Goal: Find specific page/section: Find specific page/section

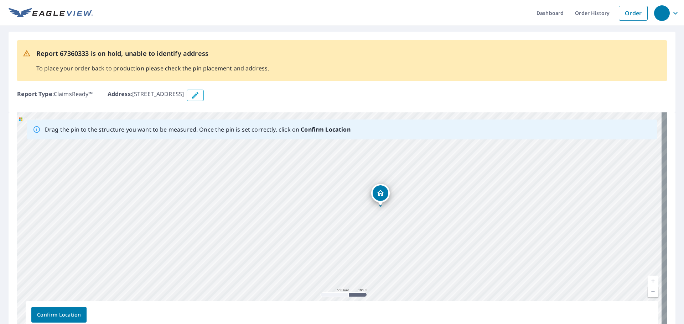
drag, startPoint x: 409, startPoint y: 241, endPoint x: 404, endPoint y: 215, distance: 26.5
click at [404, 215] on div "[STREET_ADDRESS]" at bounding box center [341, 224] width 649 height 223
drag, startPoint x: 532, startPoint y: 224, endPoint x: 388, endPoint y: 216, distance: 144.1
click at [388, 216] on div "[STREET_ADDRESS]" at bounding box center [341, 224] width 649 height 223
drag, startPoint x: 528, startPoint y: 204, endPoint x: 442, endPoint y: 208, distance: 86.2
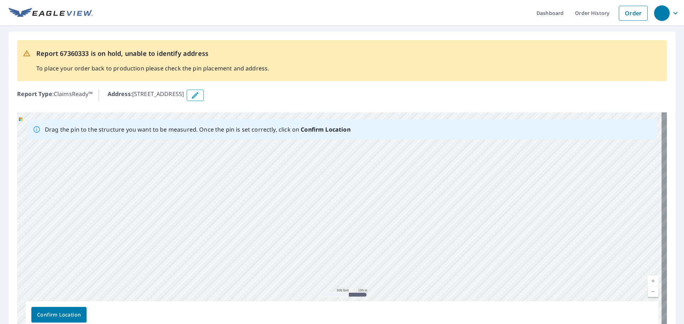
click at [442, 208] on div "[STREET_ADDRESS]" at bounding box center [341, 224] width 649 height 223
drag, startPoint x: 495, startPoint y: 194, endPoint x: 475, endPoint y: 198, distance: 20.5
click at [475, 198] on div "[STREET_ADDRESS]" at bounding box center [341, 224] width 649 height 223
drag, startPoint x: 381, startPoint y: 199, endPoint x: 449, endPoint y: 195, distance: 67.8
click at [417, 197] on div "[STREET_ADDRESS]" at bounding box center [341, 224] width 649 height 223
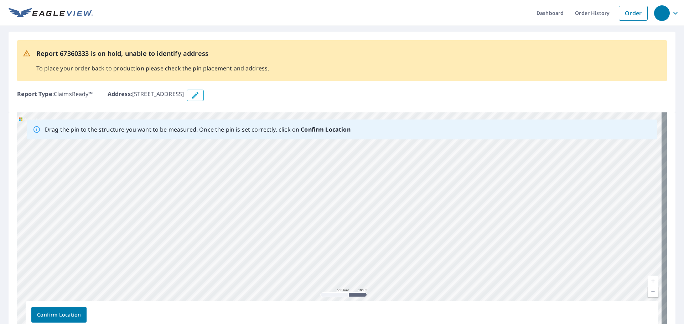
drag, startPoint x: 203, startPoint y: 194, endPoint x: 426, endPoint y: 213, distance: 224.0
click at [426, 213] on div "[STREET_ADDRESS]" at bounding box center [341, 224] width 649 height 223
drag, startPoint x: 398, startPoint y: 209, endPoint x: 435, endPoint y: 210, distance: 37.7
click at [435, 210] on div "[STREET_ADDRESS]" at bounding box center [341, 224] width 649 height 223
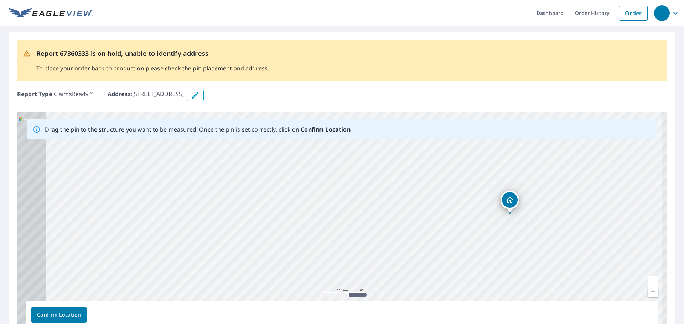
drag, startPoint x: 294, startPoint y: 216, endPoint x: 404, endPoint y: 218, distance: 109.7
click at [404, 218] on div "[STREET_ADDRESS]" at bounding box center [341, 224] width 649 height 223
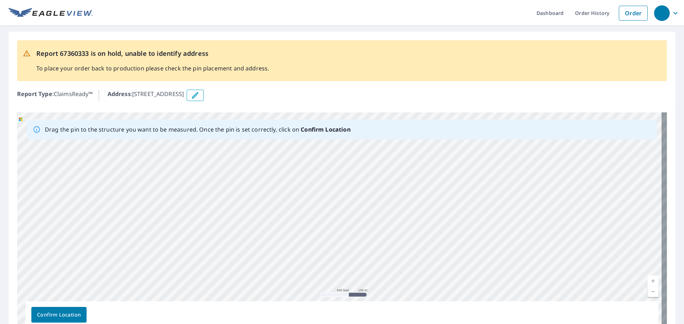
drag, startPoint x: 205, startPoint y: 209, endPoint x: 368, endPoint y: 211, distance: 163.5
click at [368, 211] on div "[STREET_ADDRESS]" at bounding box center [341, 224] width 649 height 223
drag, startPoint x: 205, startPoint y: 231, endPoint x: 250, endPoint y: 231, distance: 44.9
click at [250, 231] on div "[STREET_ADDRESS]" at bounding box center [341, 224] width 649 height 223
drag, startPoint x: 203, startPoint y: 226, endPoint x: 319, endPoint y: 174, distance: 127.2
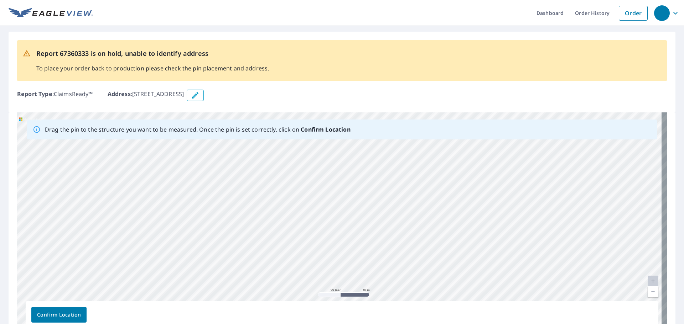
click at [319, 174] on div "[STREET_ADDRESS]" at bounding box center [341, 224] width 649 height 223
drag, startPoint x: 447, startPoint y: 167, endPoint x: 303, endPoint y: 169, distance: 143.5
drag, startPoint x: 501, startPoint y: 239, endPoint x: 392, endPoint y: 233, distance: 109.4
click at [387, 237] on div "[STREET_ADDRESS]" at bounding box center [341, 224] width 649 height 223
drag, startPoint x: 511, startPoint y: 224, endPoint x: 464, endPoint y: 215, distance: 48.5
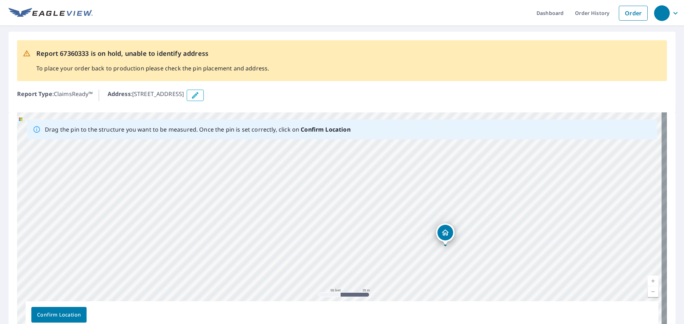
click at [464, 215] on div "[STREET_ADDRESS]" at bounding box center [341, 224] width 649 height 223
drag, startPoint x: 449, startPoint y: 233, endPoint x: 437, endPoint y: 205, distance: 30.0
click at [437, 205] on div "[STREET_ADDRESS]" at bounding box center [341, 224] width 649 height 223
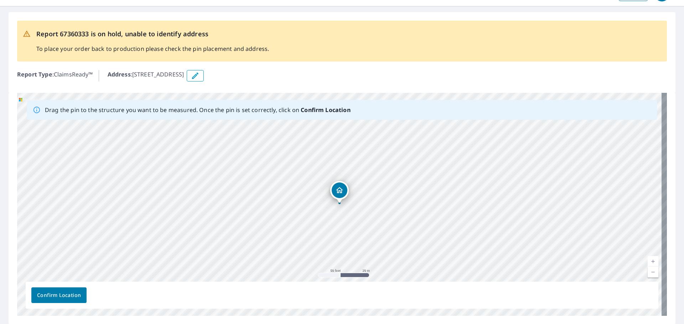
scroll to position [44, 0]
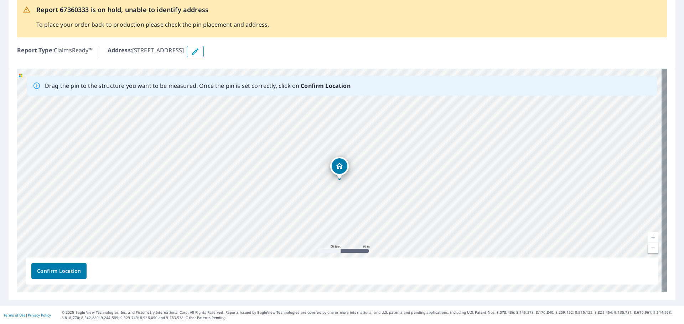
click at [67, 267] on span "Confirm Location" at bounding box center [59, 271] width 44 height 9
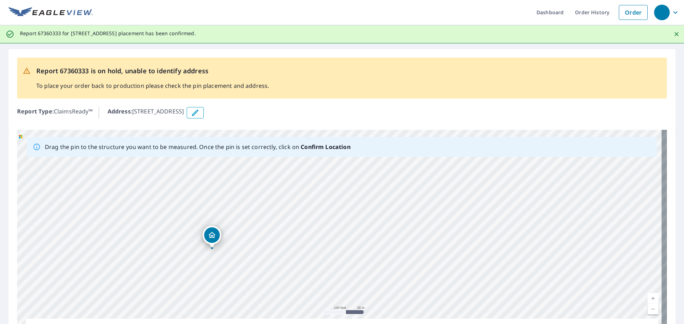
scroll to position [0, 0]
